Goal: Find specific page/section: Find specific page/section

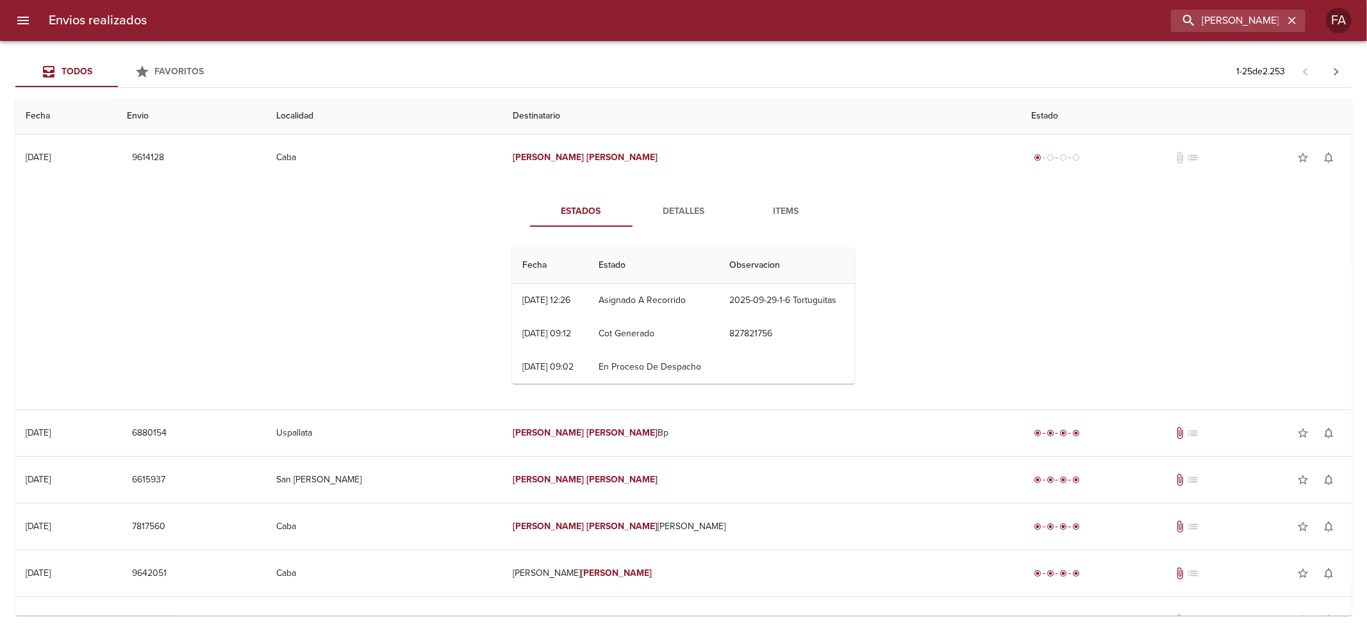
scroll to position [683, 0]
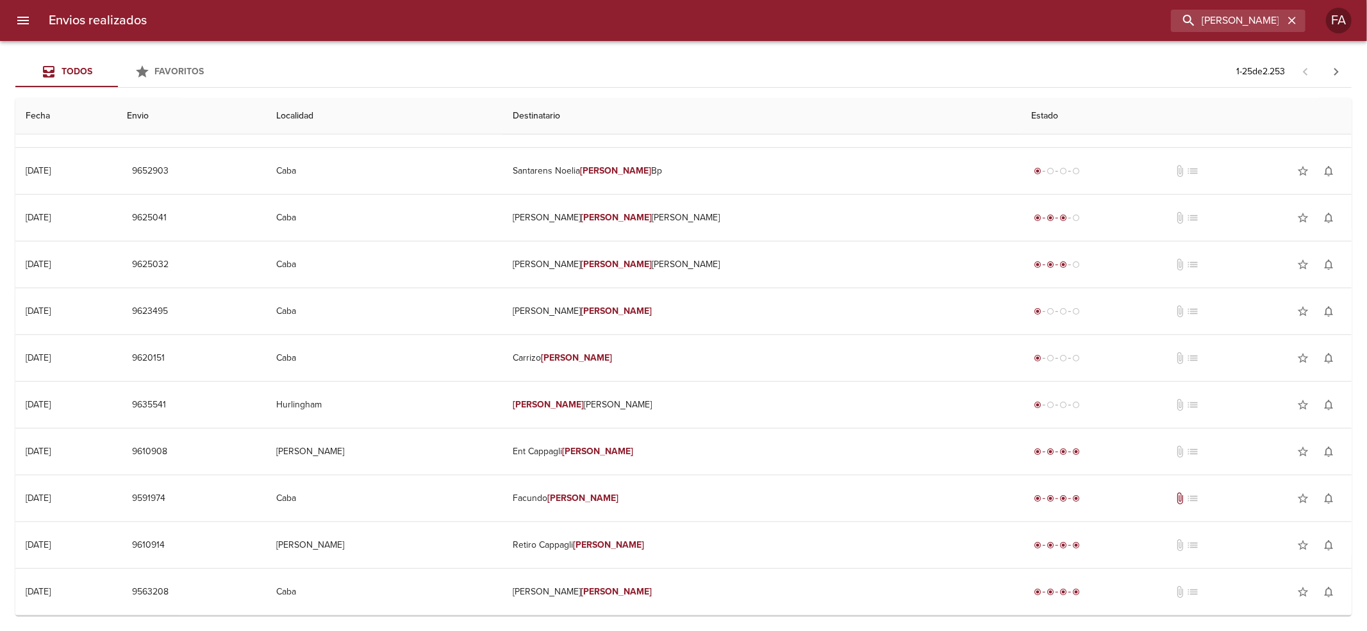
click at [1242, 21] on input "[PERSON_NAME]" at bounding box center [1227, 21] width 113 height 22
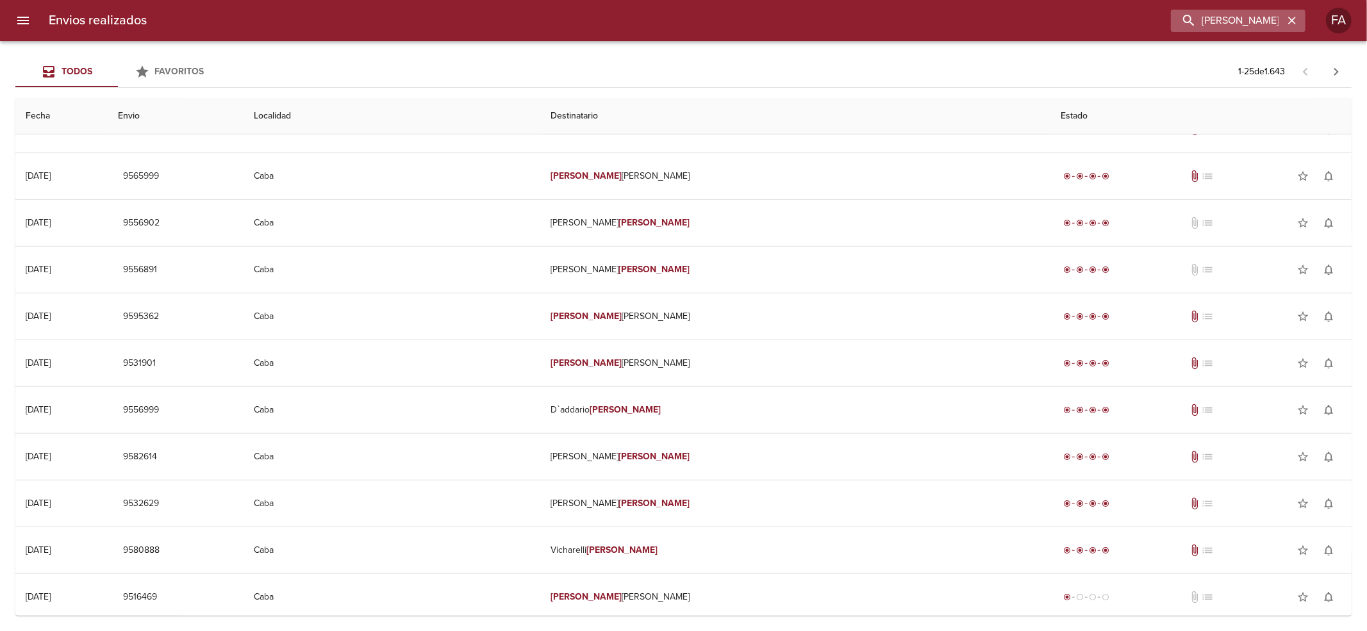
scroll to position [0, 0]
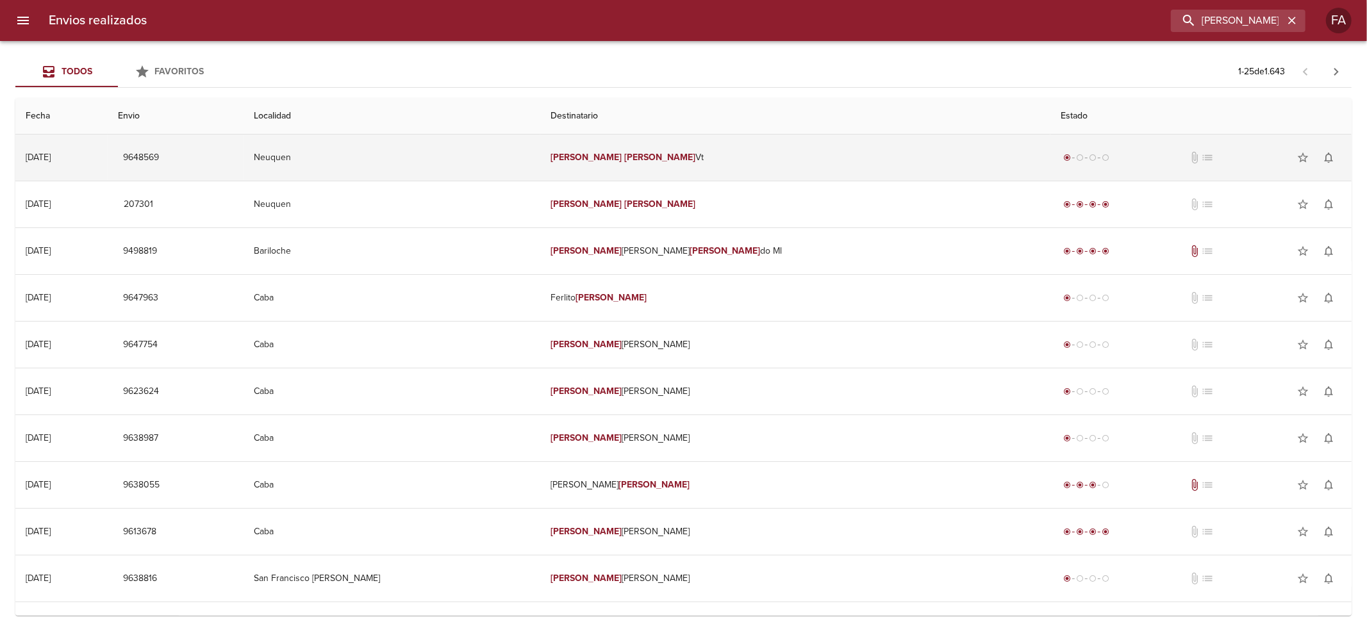
click at [622, 160] on em "[PERSON_NAME]" at bounding box center [586, 157] width 71 height 11
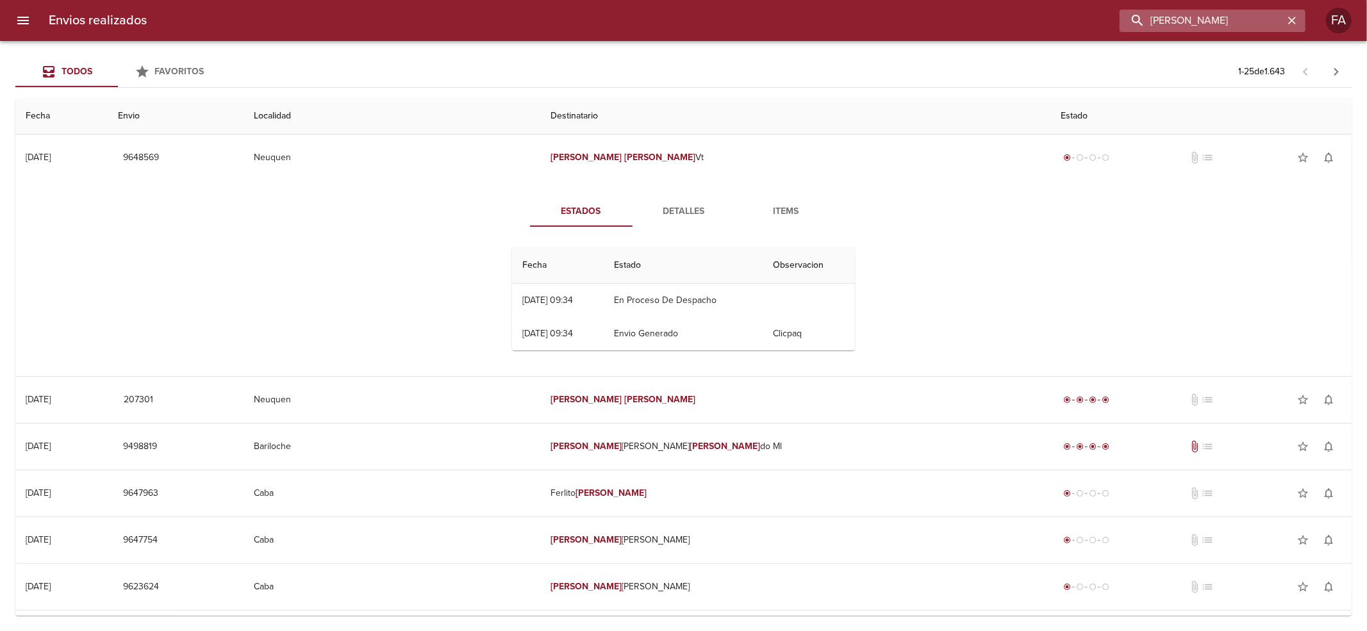
click at [1221, 28] on input "[PERSON_NAME]" at bounding box center [1202, 21] width 164 height 22
paste input "[PERSON_NAME]"
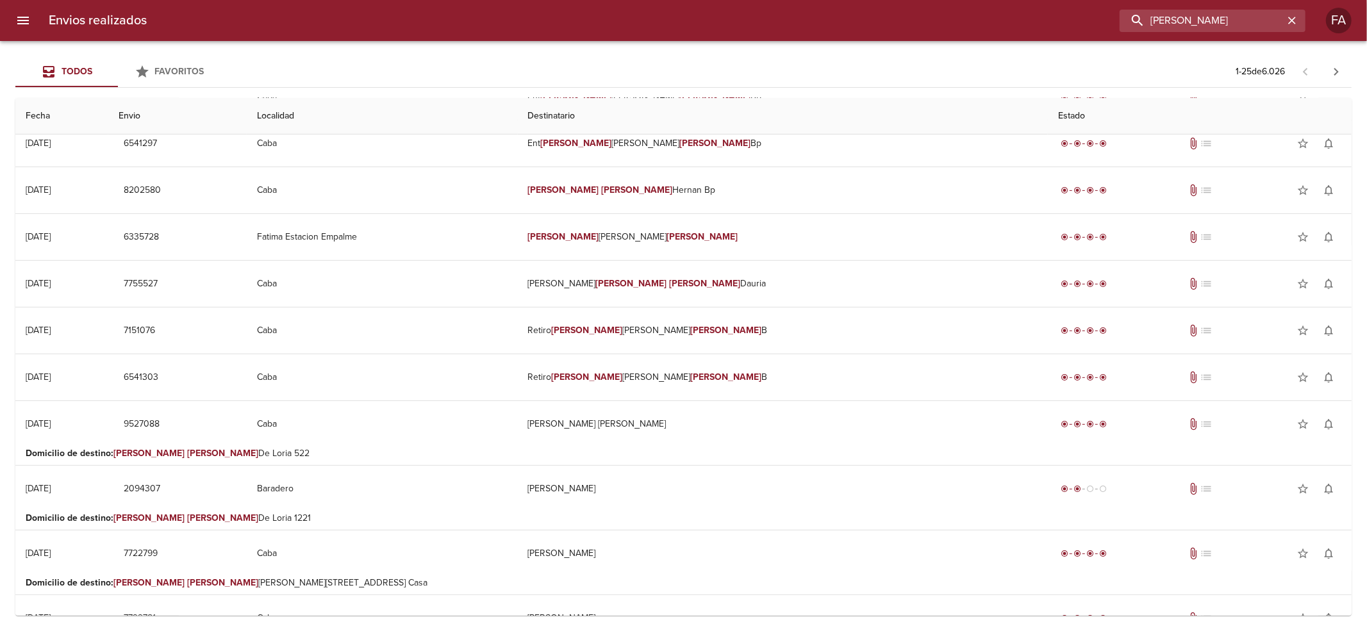
scroll to position [513, 0]
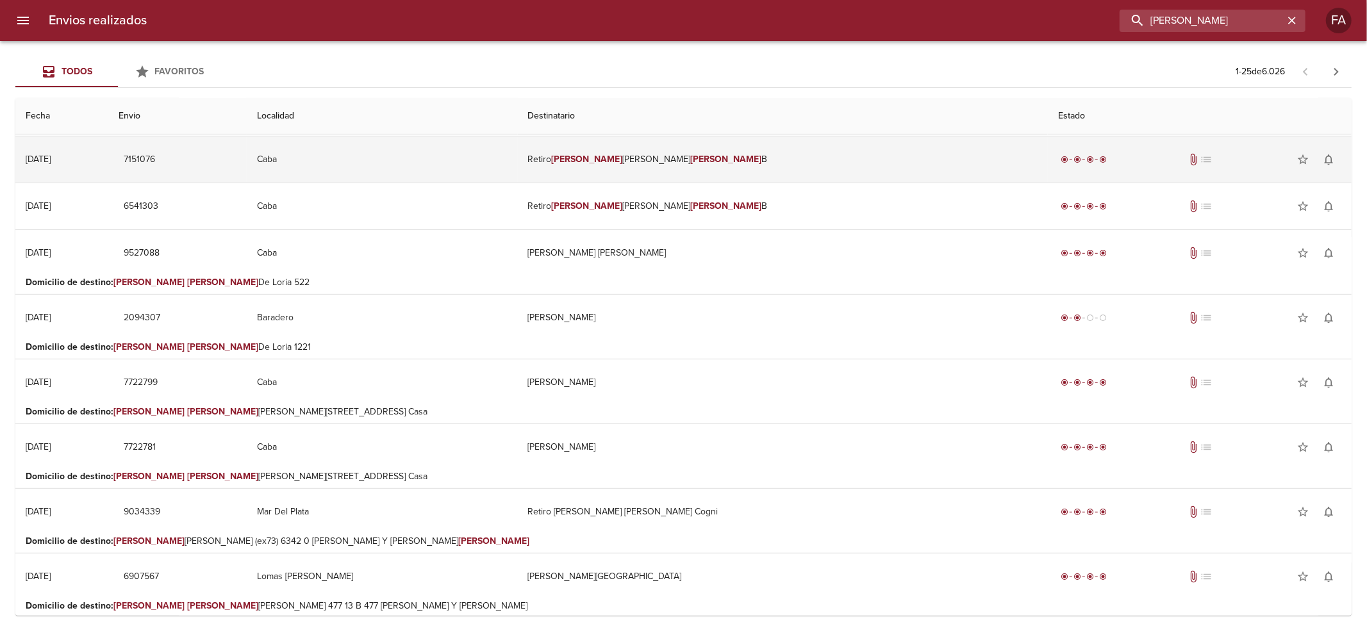
drag, startPoint x: 1246, startPoint y: 24, endPoint x: 617, endPoint y: 163, distance: 644.6
click at [617, 0] on div "Envios realizados [PERSON_NAME] FA Todos Favoritos 1 - 25 de 6.026 Fecha Envio …" at bounding box center [683, 0] width 1367 height 0
paste input "[PERSON_NAME]"
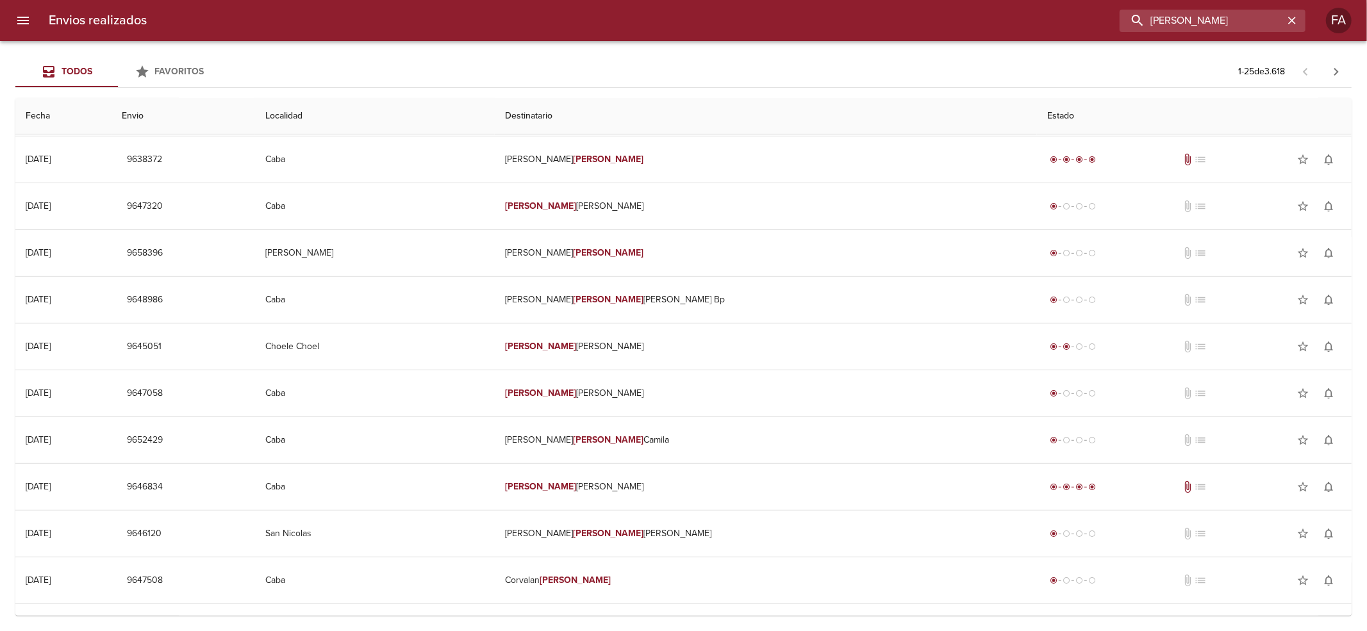
scroll to position [0, 0]
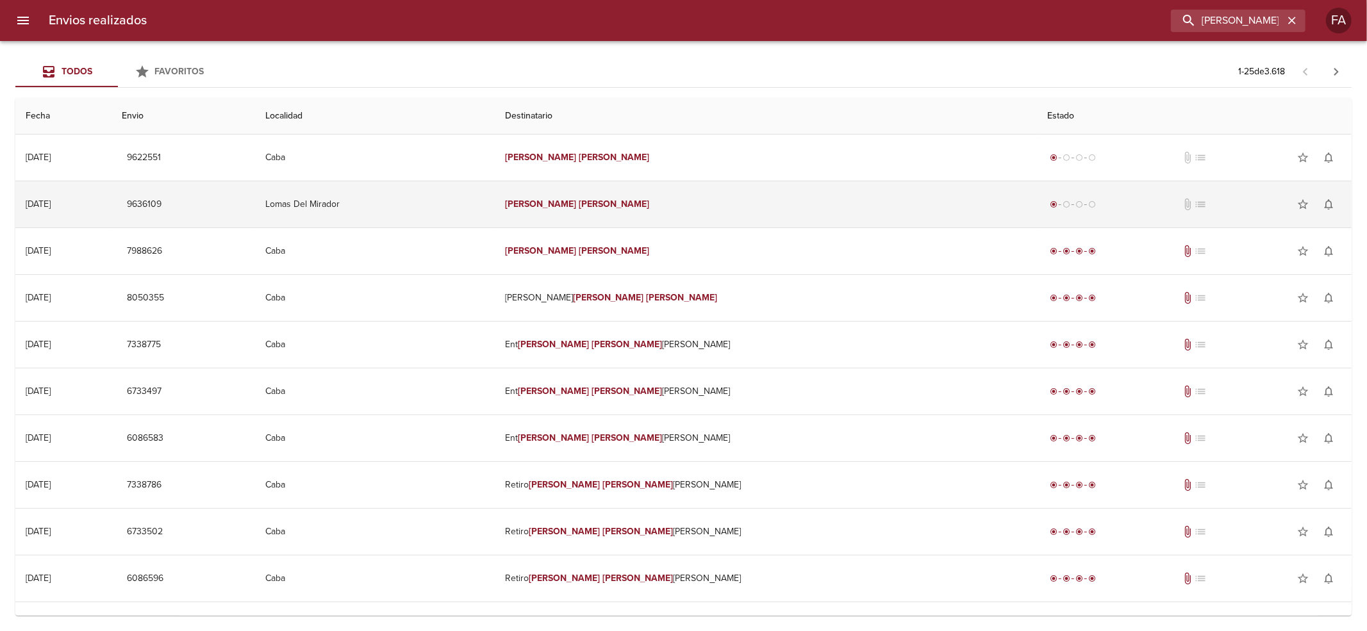
click at [495, 183] on td "Lomas Del Mirador" at bounding box center [375, 204] width 240 height 46
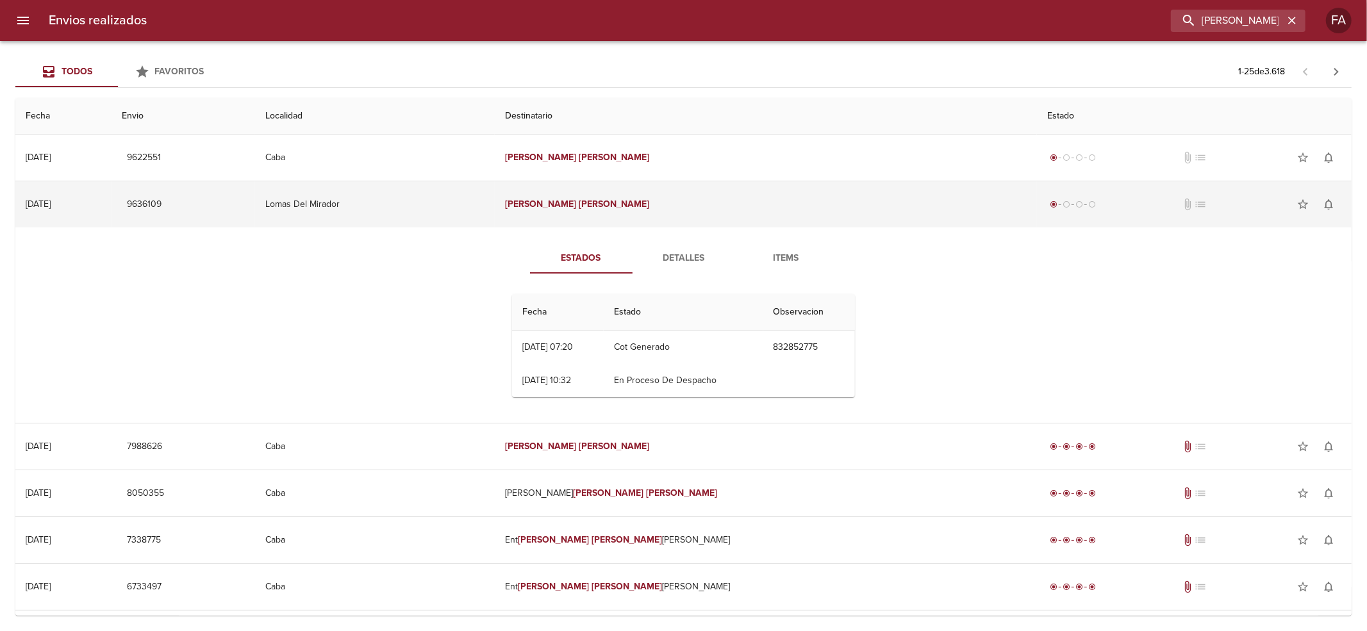
click at [495, 183] on td "Lomas Del Mirador" at bounding box center [375, 204] width 240 height 46
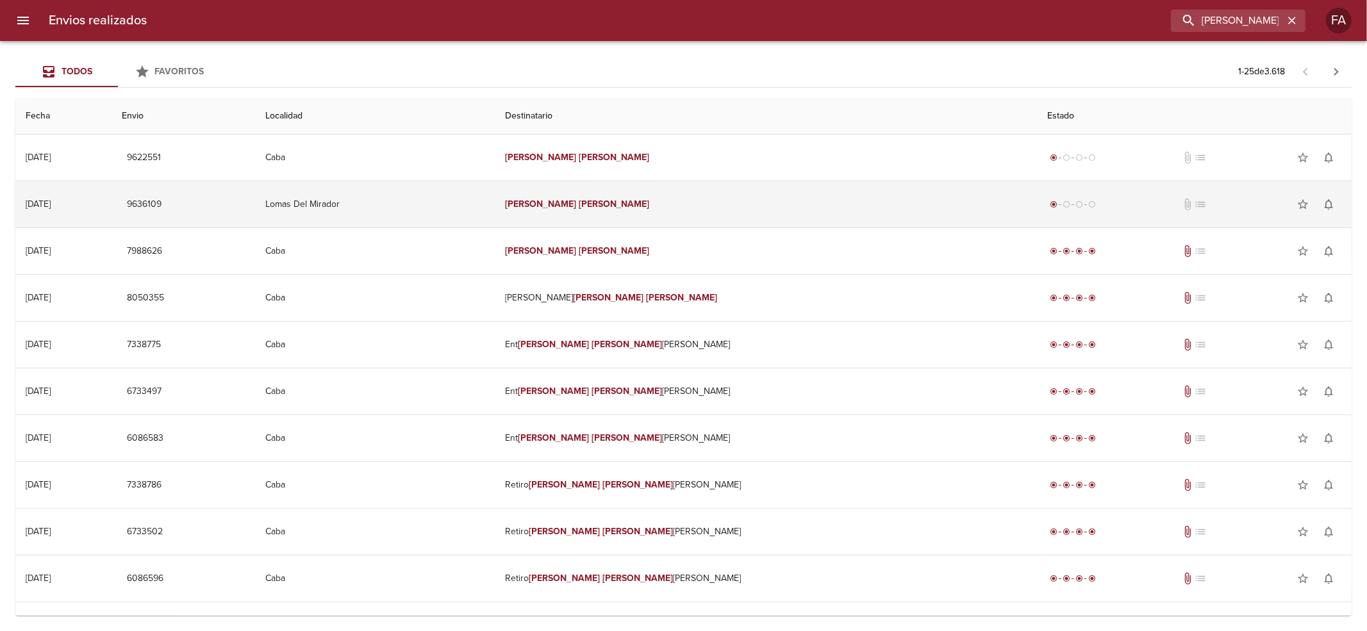
click at [495, 183] on td "Lomas Del Mirador" at bounding box center [375, 204] width 240 height 46
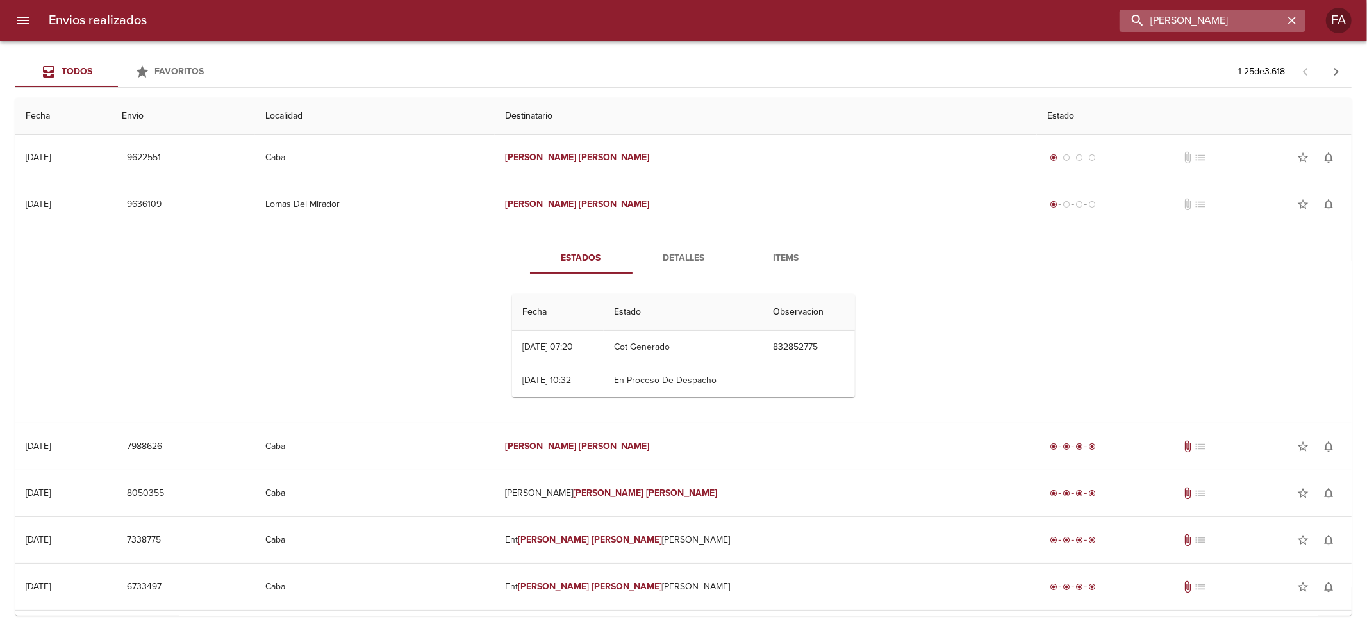
click at [1242, 21] on input "[PERSON_NAME]" at bounding box center [1202, 21] width 164 height 22
paste input "CAPOLA DIEGO"
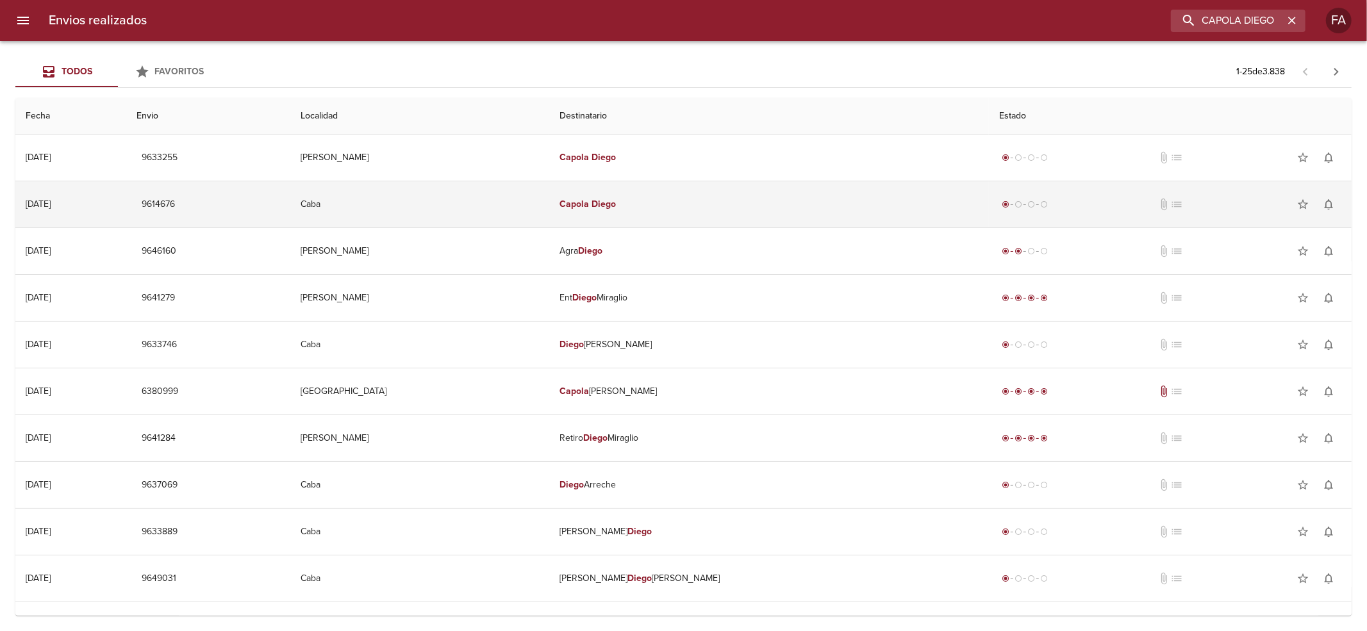
click at [786, 185] on td "Capola Diego" at bounding box center [769, 204] width 440 height 46
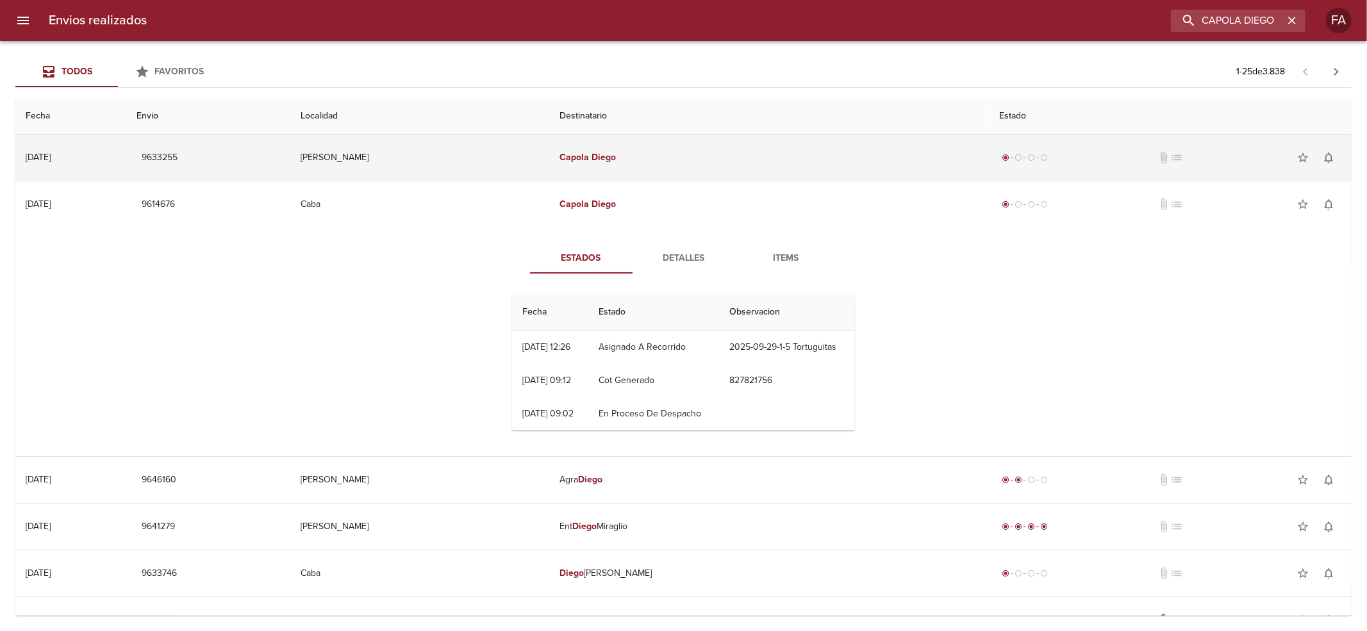
click at [767, 165] on td "Capola Diego" at bounding box center [769, 158] width 440 height 46
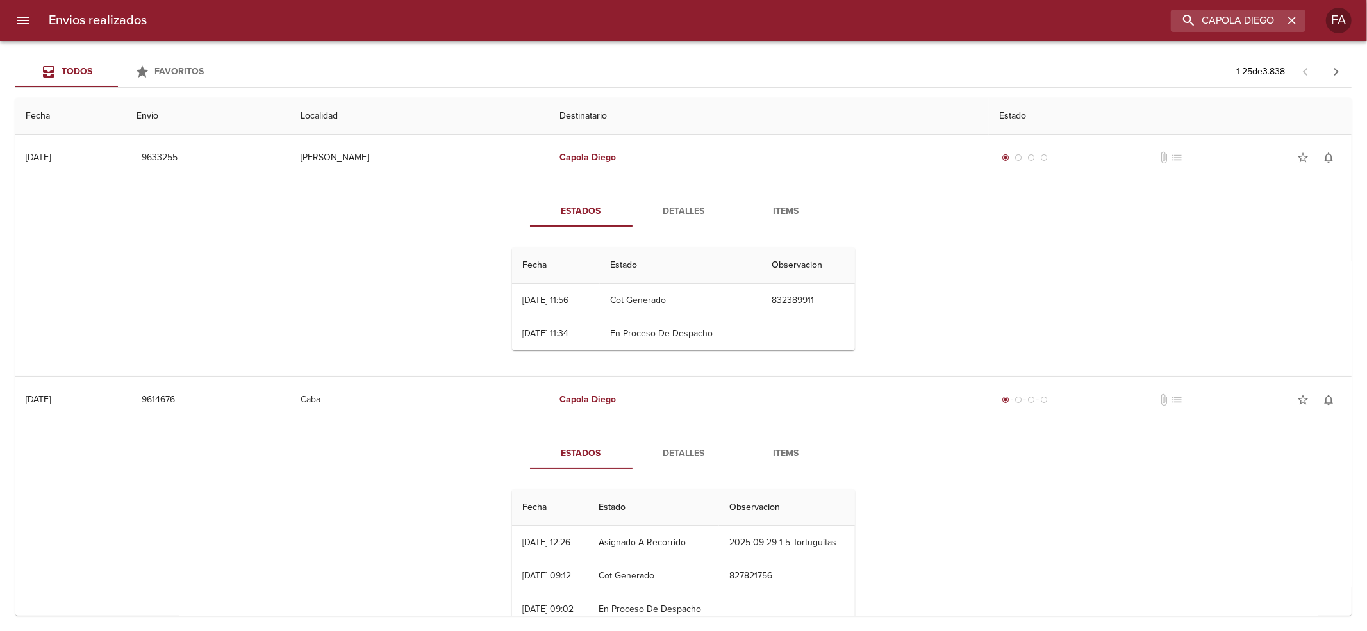
click at [1180, 1] on div "Envios realizados [PERSON_NAME]" at bounding box center [683, 20] width 1367 height 41
click at [1191, 10] on input "CAPOLA DIEGO" at bounding box center [1202, 21] width 164 height 22
paste input "[PERSON_NAME]"
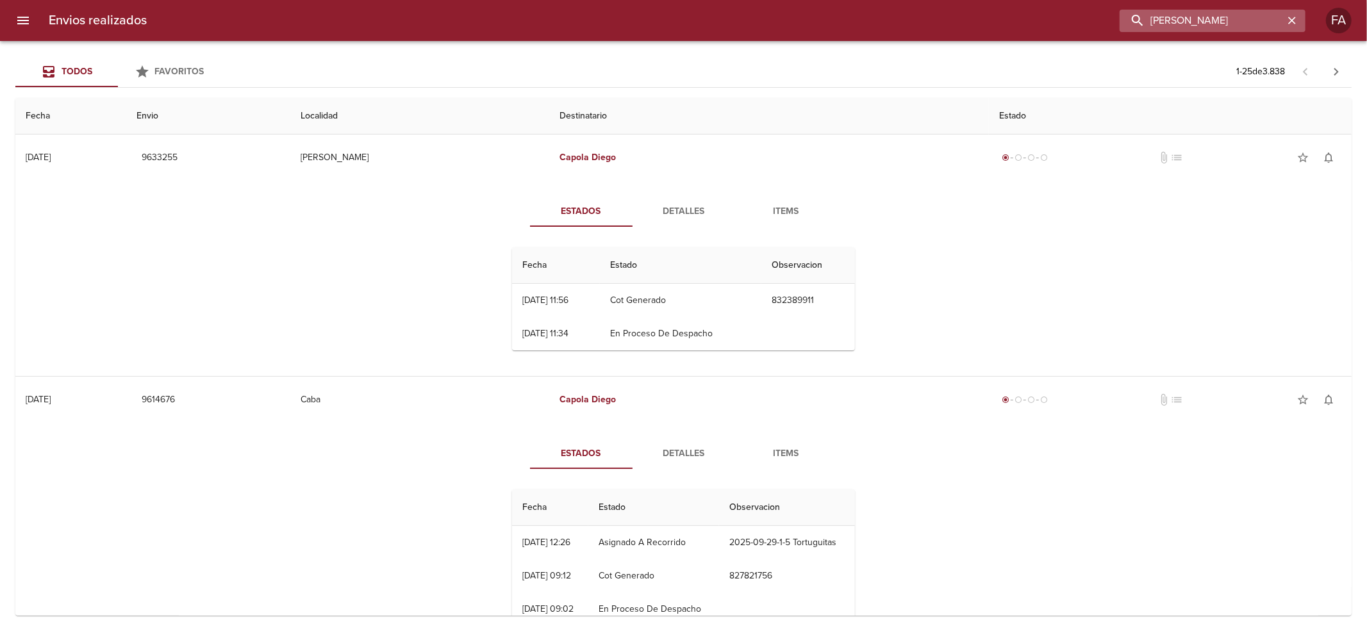
type input "[PERSON_NAME]"
